Goal: Information Seeking & Learning: Find specific page/section

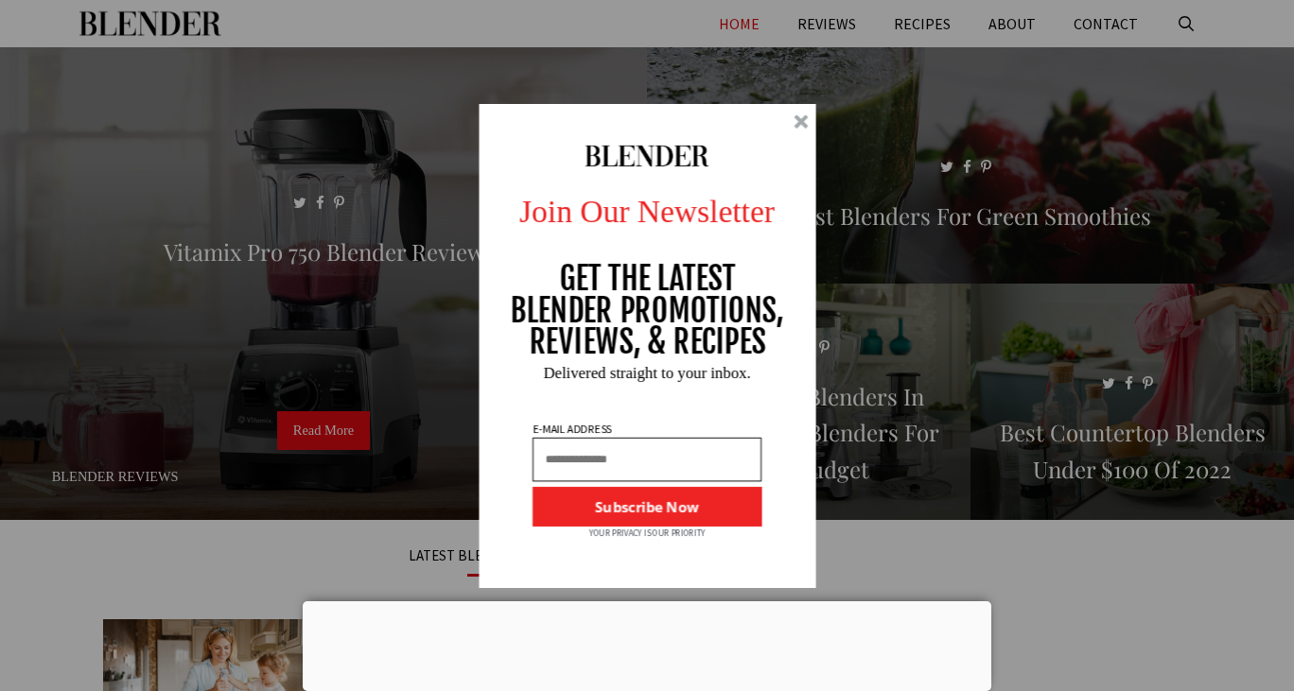
click at [1187, 21] on div "Join Our Newsletter GET THE LATEST BLENDER PROMOTIONS, REVIEWS, & RECIPES Subsc…" at bounding box center [647, 345] width 1294 height 691
click at [793, 123] on div at bounding box center [647, 346] width 338 height 484
click at [808, 126] on div at bounding box center [800, 121] width 14 height 14
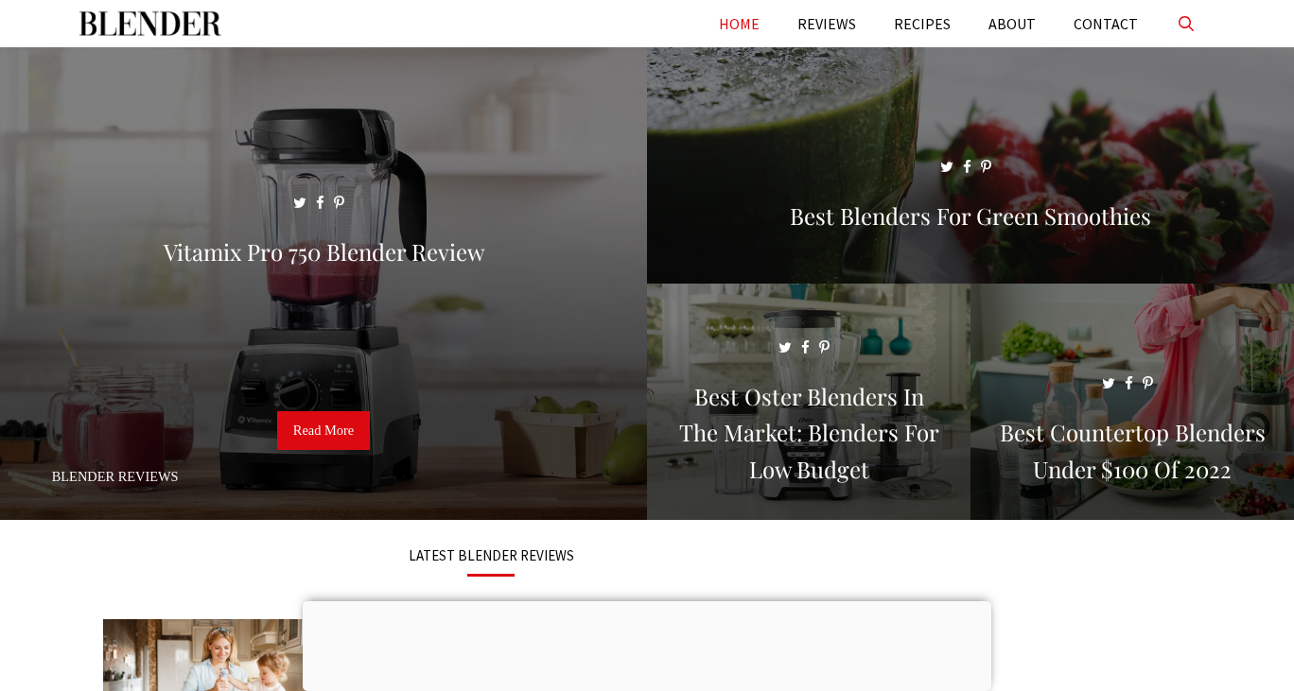
click at [1182, 38] on link "Open Search Bar" at bounding box center [1186, 23] width 58 height 47
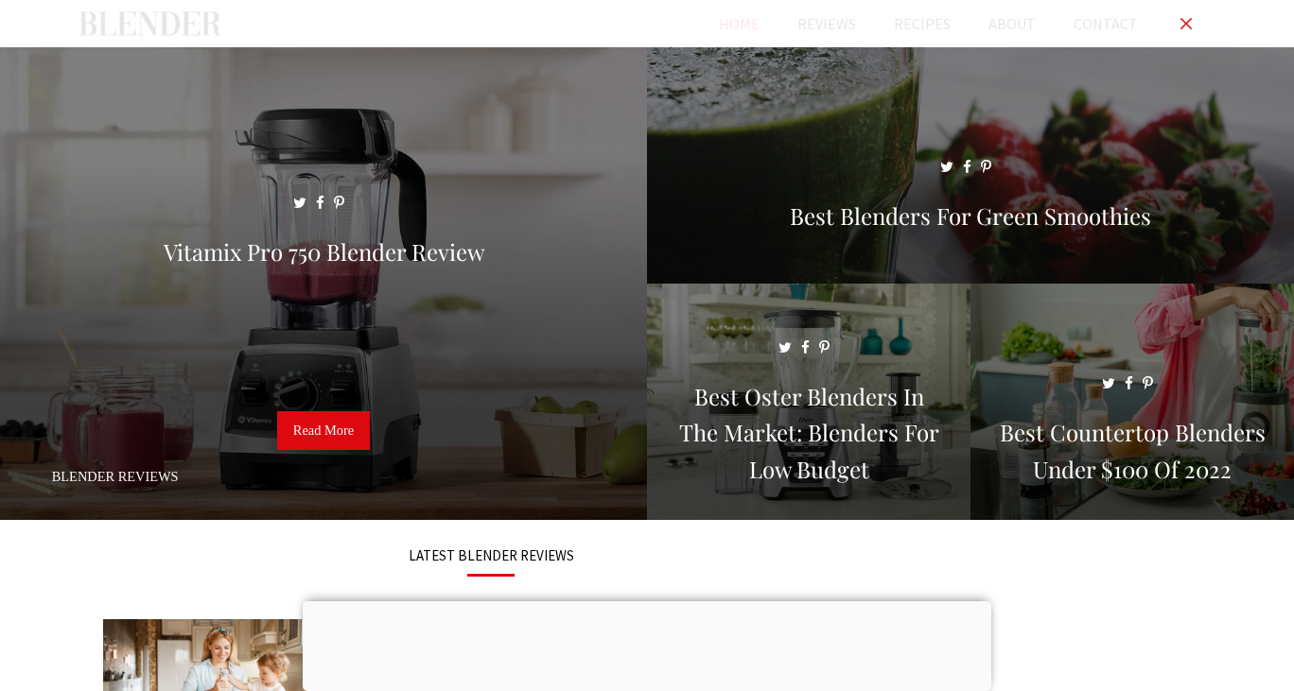
click at [516, 18] on input "Primary" at bounding box center [646, 23] width 1135 height 47
type input "**********"
